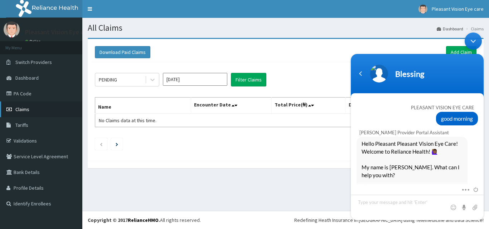
scroll to position [991, 0]
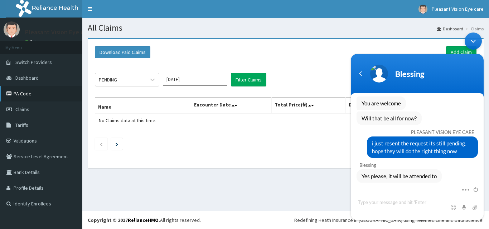
click at [22, 94] on link "PA Code" at bounding box center [41, 94] width 82 height 16
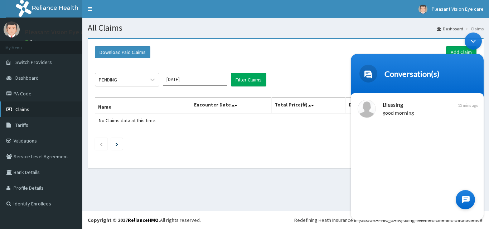
click at [20, 103] on link "Claims" at bounding box center [41, 110] width 82 height 16
click at [19, 95] on link "PA Code" at bounding box center [41, 94] width 82 height 16
